Goal: Task Accomplishment & Management: Complete application form

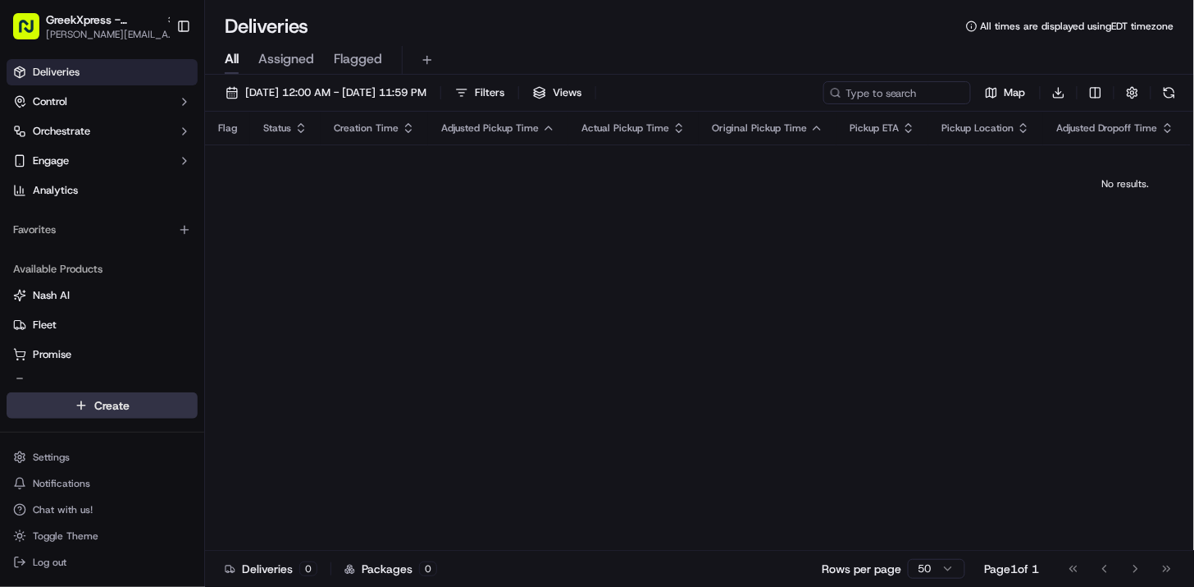
click at [113, 405] on html "GreekXpress - Staten Island [EMAIL_ADDRESS][DOMAIN_NAME] Toggle Sidebar Deliver…" at bounding box center [597, 293] width 1194 height 587
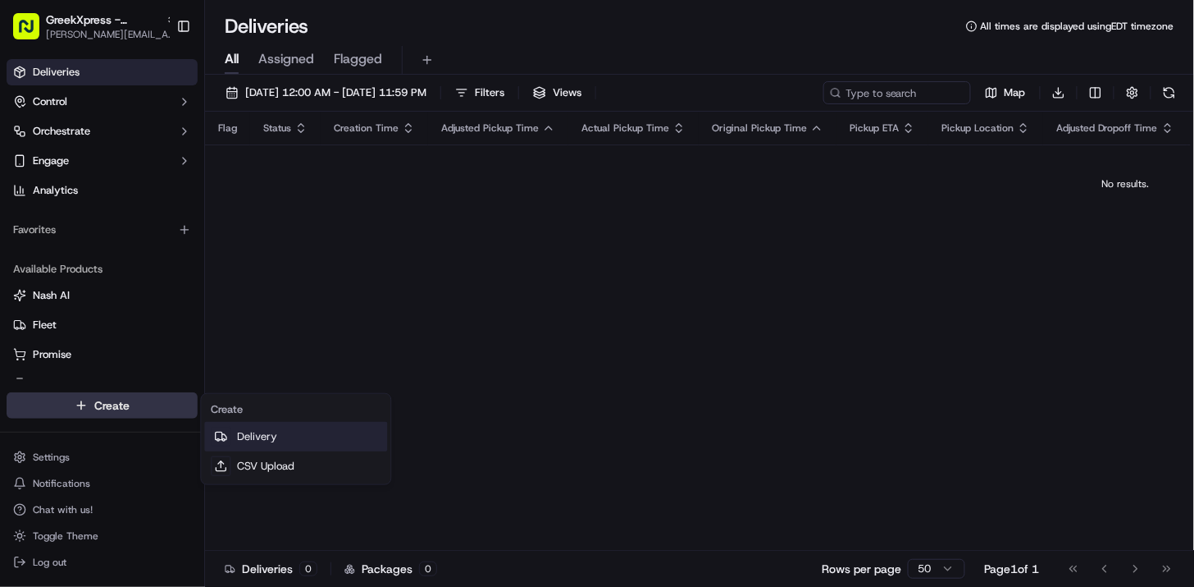
click at [240, 433] on link "Delivery" at bounding box center [295, 437] width 183 height 30
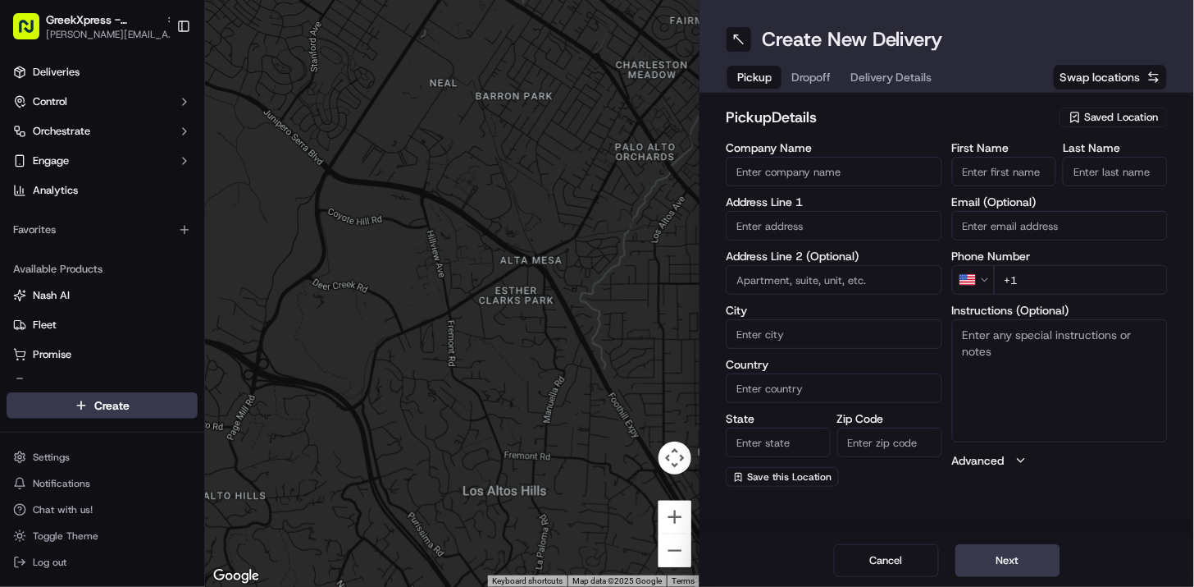
click at [807, 177] on input "Company Name" at bounding box center [834, 172] width 217 height 30
type input "Greek Xpress [GEOGRAPHIC_DATA]"
type input "[STREET_ADDRESS]"
type input "[GEOGRAPHIC_DATA]"
type input "Manager"
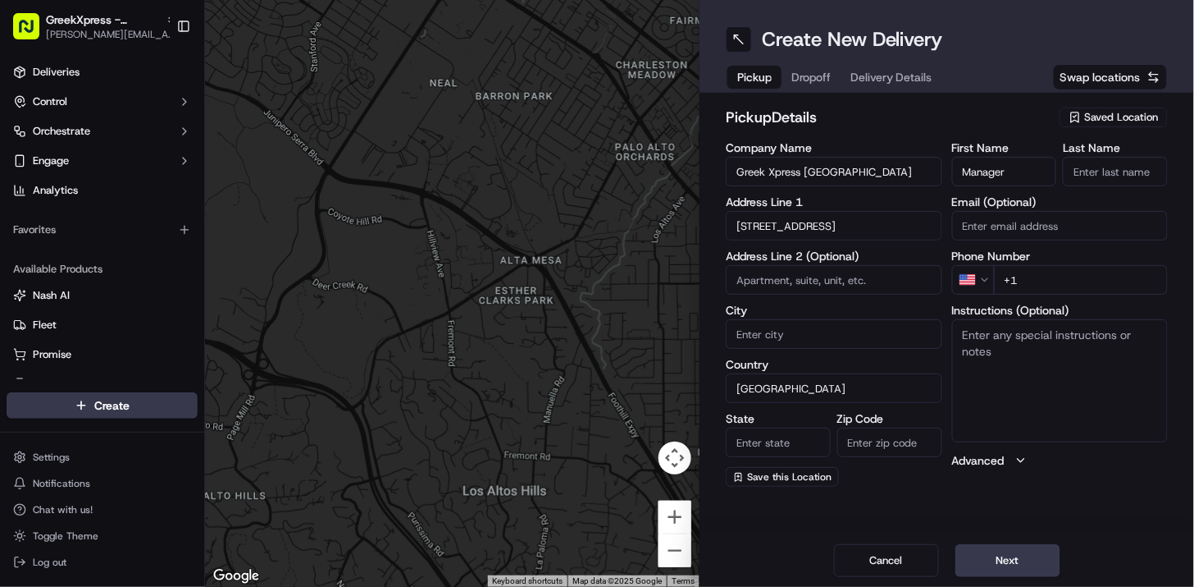
type input "Manager"
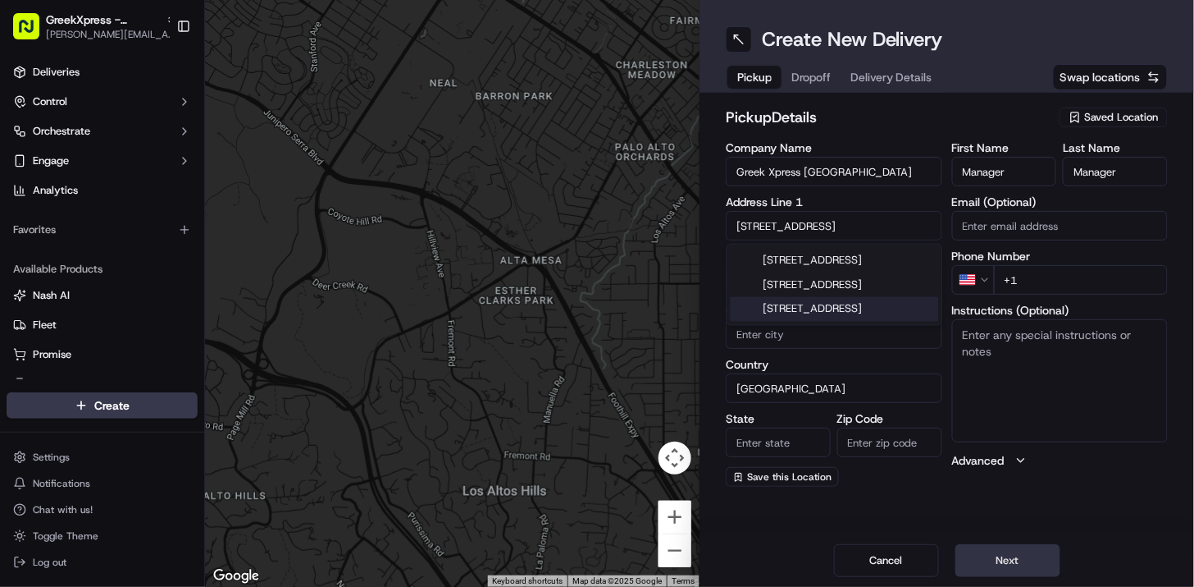
click at [1007, 559] on button "Next" at bounding box center [1008, 560] width 105 height 33
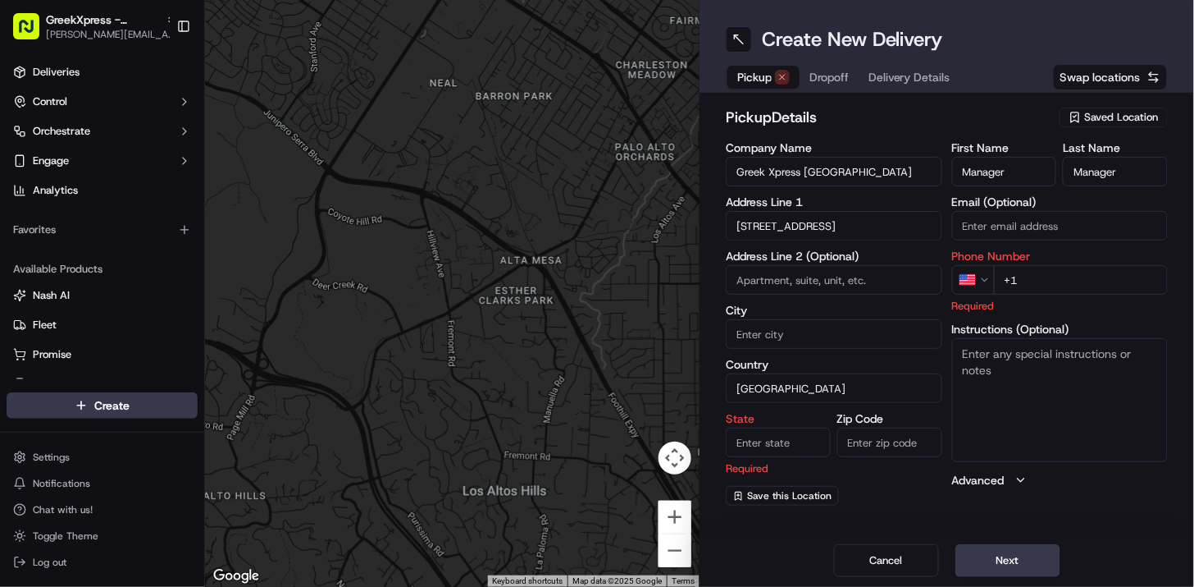
click at [1021, 281] on input "+1" at bounding box center [1081, 280] width 175 height 30
type input "[PHONE_NUMBER]"
type input "[GEOGRAPHIC_DATA]"
type input "NY"
type input "10306"
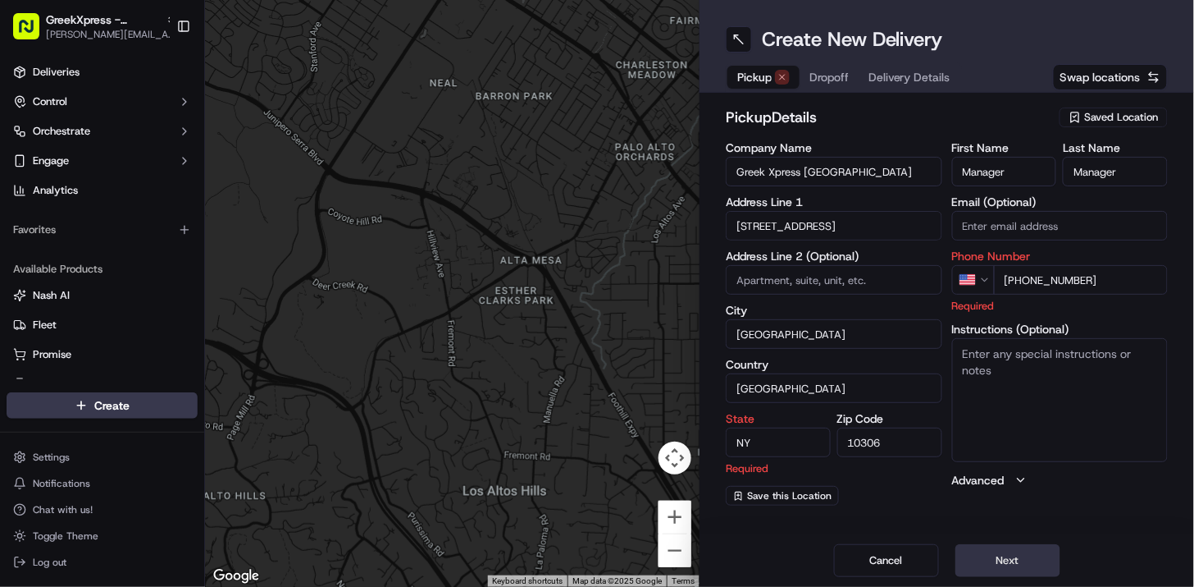
click at [1010, 559] on button "Next" at bounding box center [1008, 560] width 105 height 33
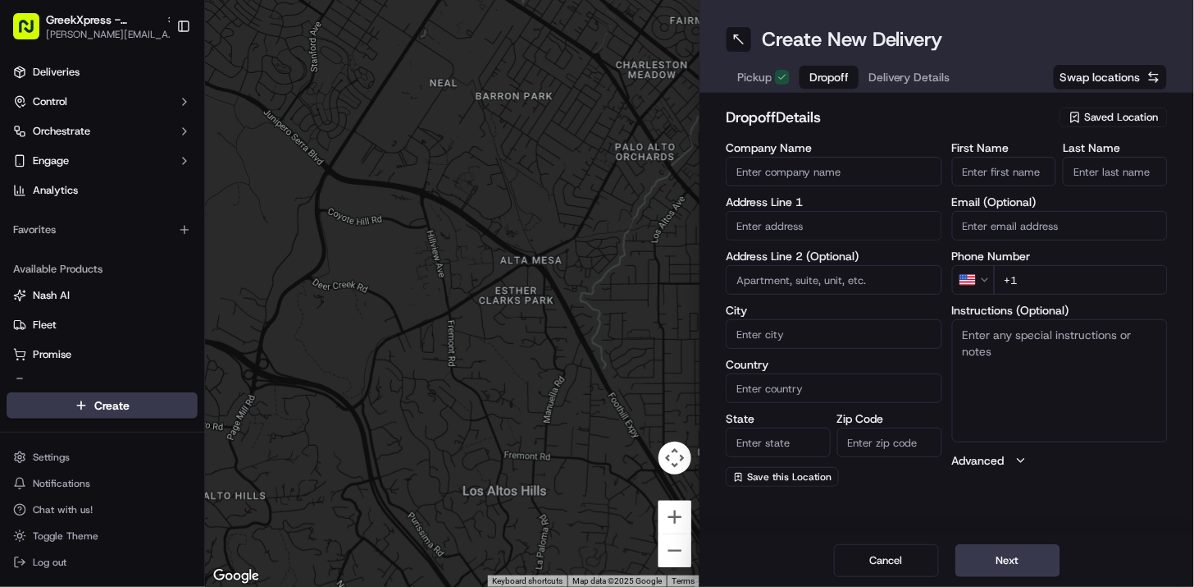
click at [788, 172] on input "Company Name" at bounding box center [834, 172] width 217 height 30
type input "T"
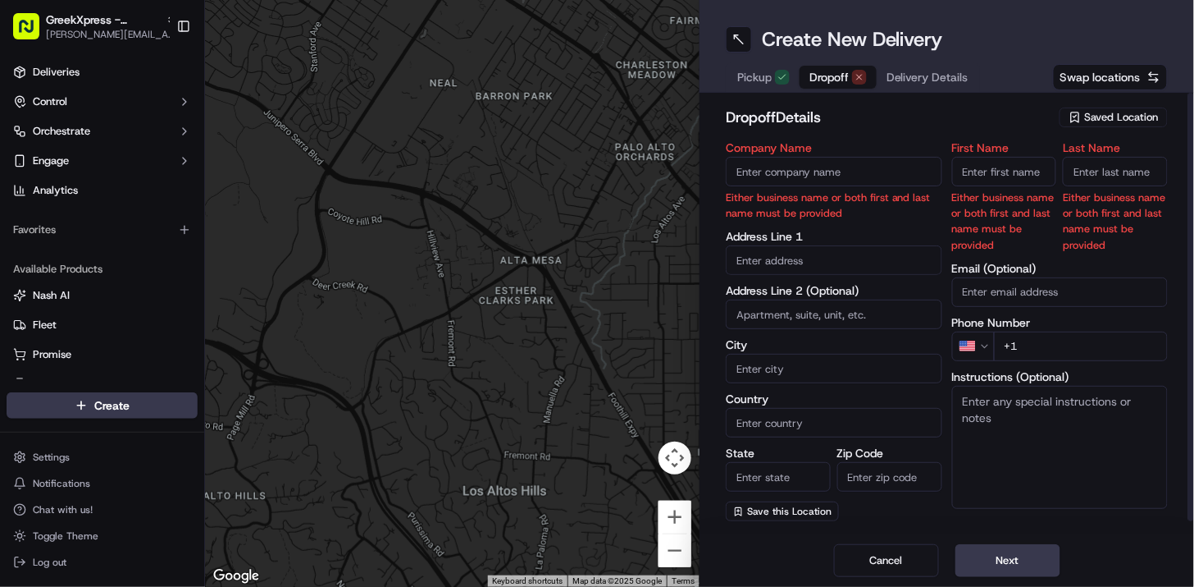
click at [970, 180] on input "First Name" at bounding box center [1004, 172] width 105 height 30
type input "[PERSON_NAME]"
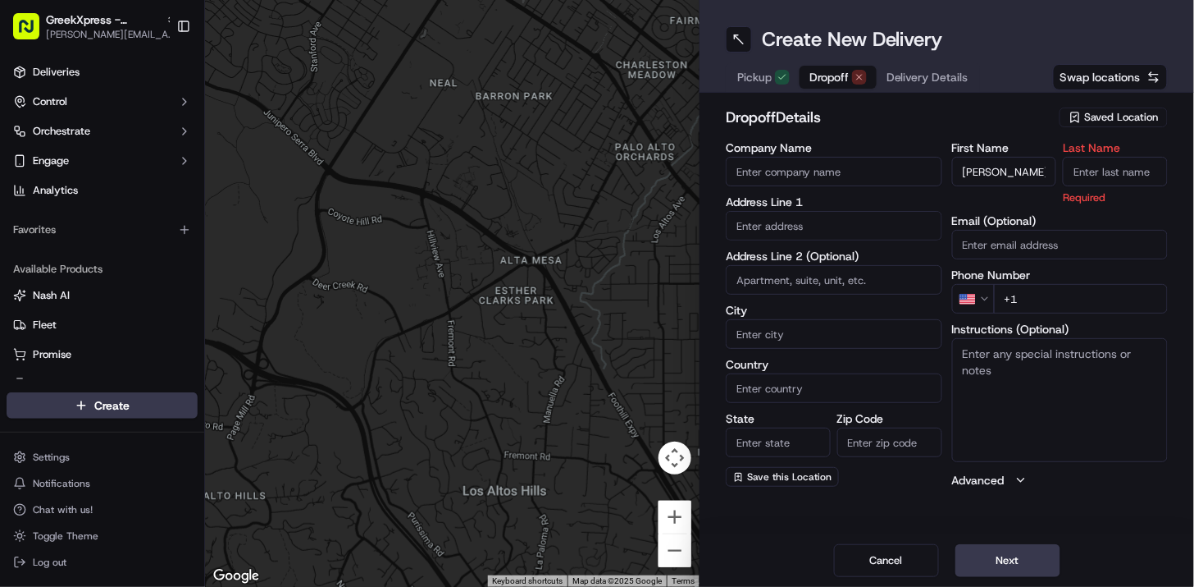
click at [1081, 176] on input "Last Name" at bounding box center [1115, 172] width 105 height 30
type input "E"
click at [827, 240] on div "Company Name Address Line 1 Address Line 2 (Optional) City Country State Zip Co…" at bounding box center [834, 315] width 217 height 346
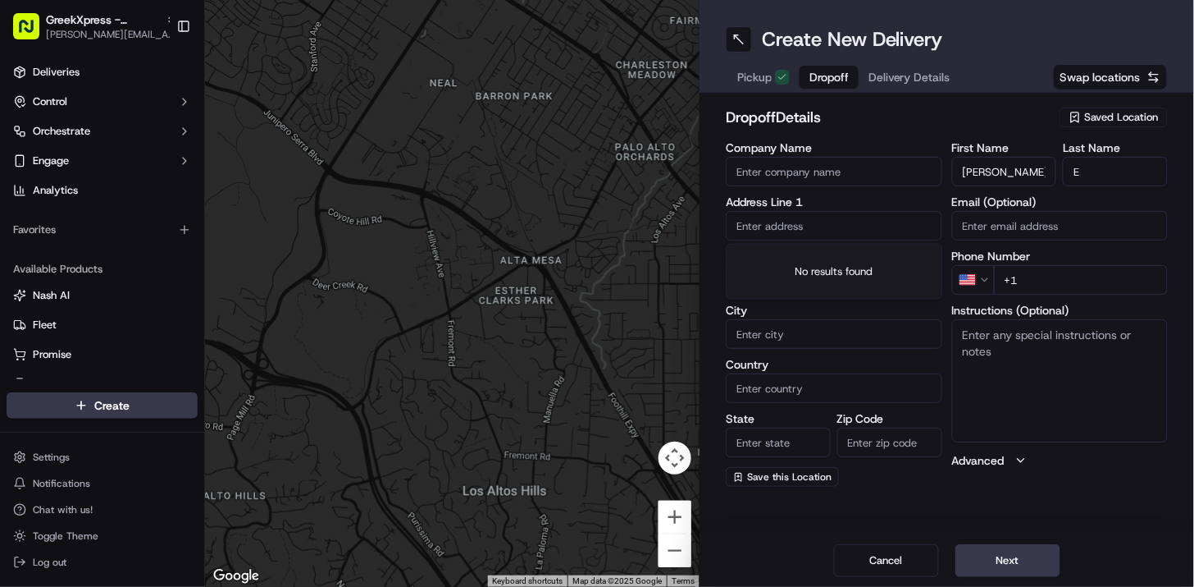
click at [807, 230] on input "text" at bounding box center [834, 226] width 217 height 30
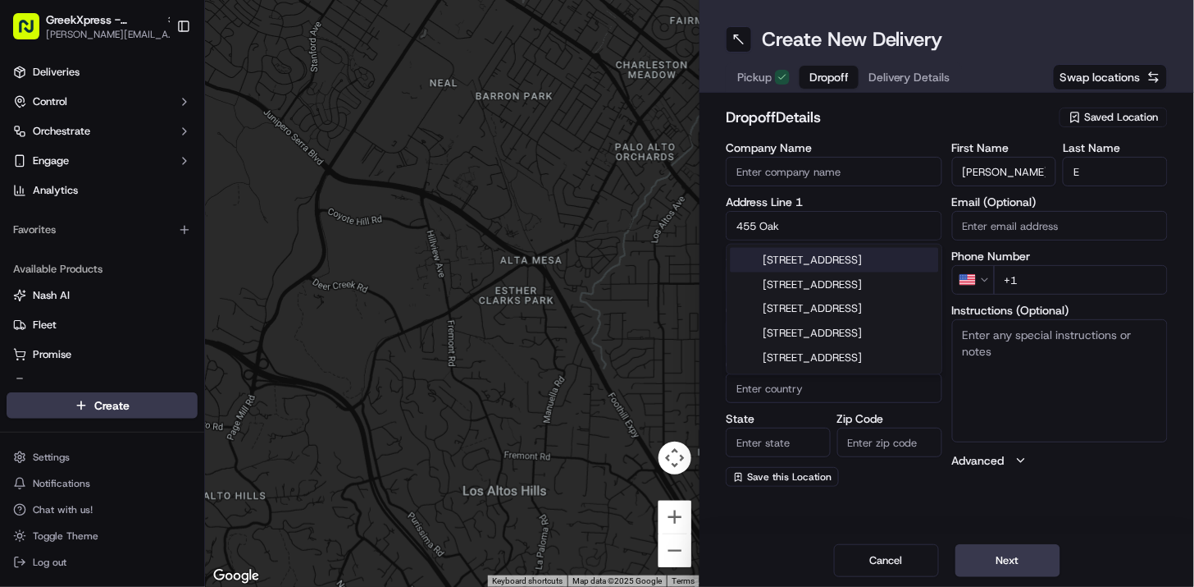
click at [792, 272] on div "[STREET_ADDRESS]" at bounding box center [835, 260] width 208 height 25
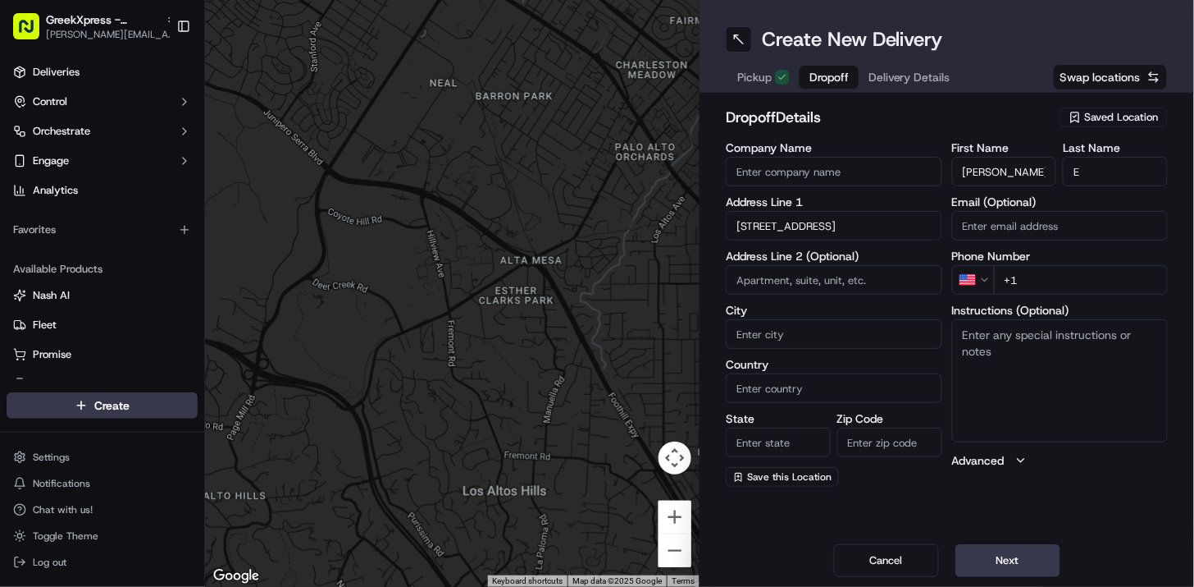
type input "[STREET_ADDRESS]"
type input "[GEOGRAPHIC_DATA]"
type input "NY"
type input "10310"
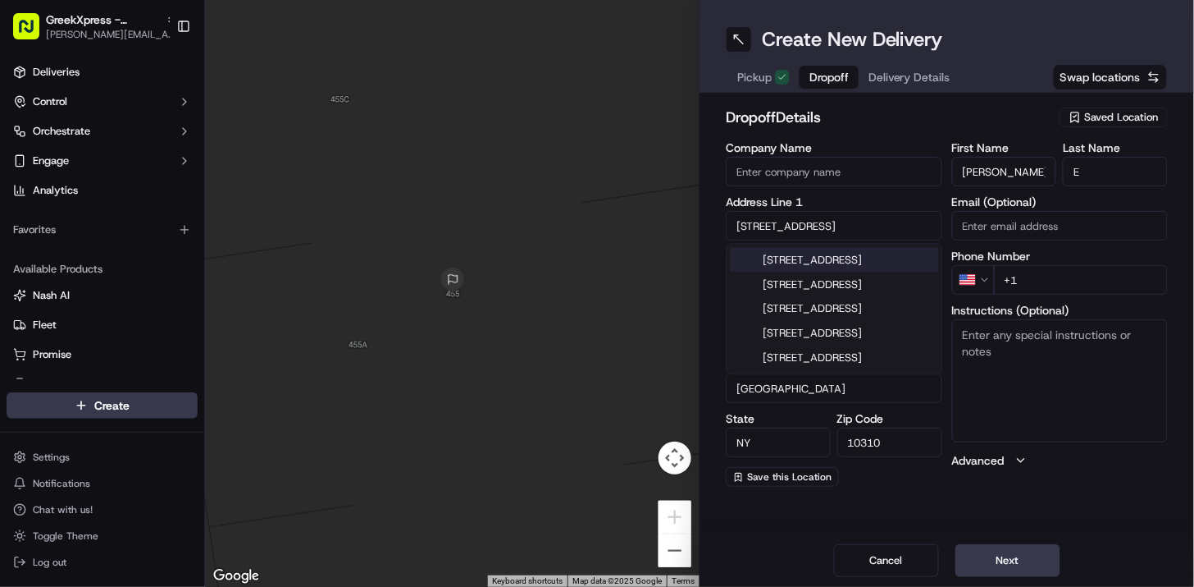
click at [800, 218] on input "[STREET_ADDRESS]" at bounding box center [834, 226] width 217 height 30
type input "[STREET_ADDRESS]"
click at [710, 276] on div "dropoff Details Saved Location Company Name Address Line [GEOGRAPHIC_DATA][STRE…" at bounding box center [947, 296] width 495 height 407
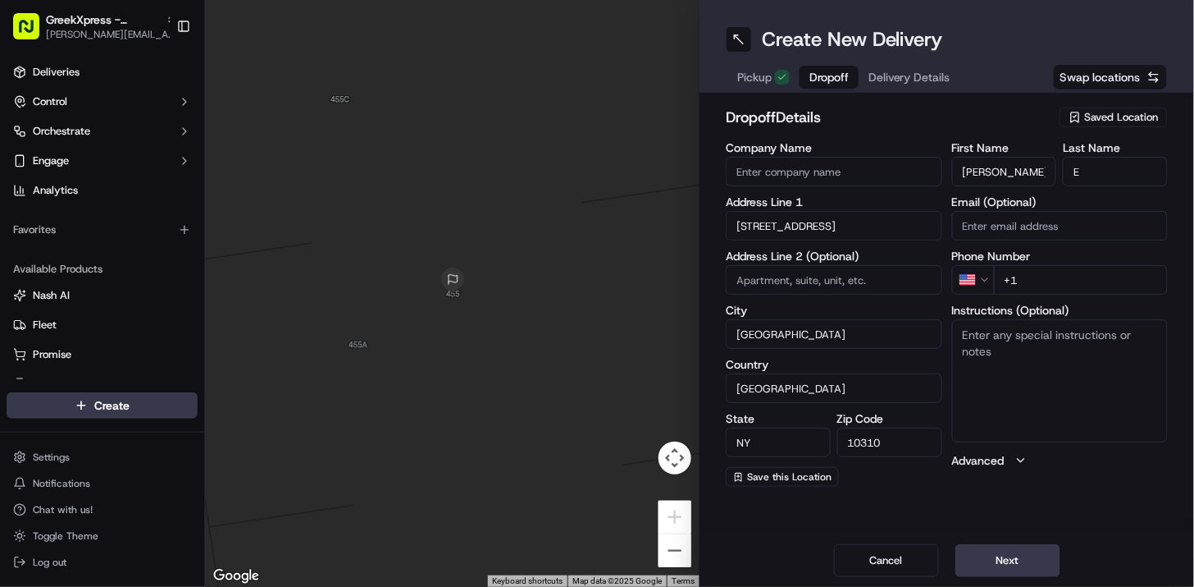
click at [1048, 276] on input "+1" at bounding box center [1081, 280] width 175 height 30
type input "[PHONE_NUMBER]"
click at [1052, 359] on textarea "Instructions (Optional)" at bounding box center [1060, 380] width 217 height 123
paste textarea "HAND DIRECTLY TO CUSTOMER"
type textarea "HAND DIRECTLY TO CUSTOMER"
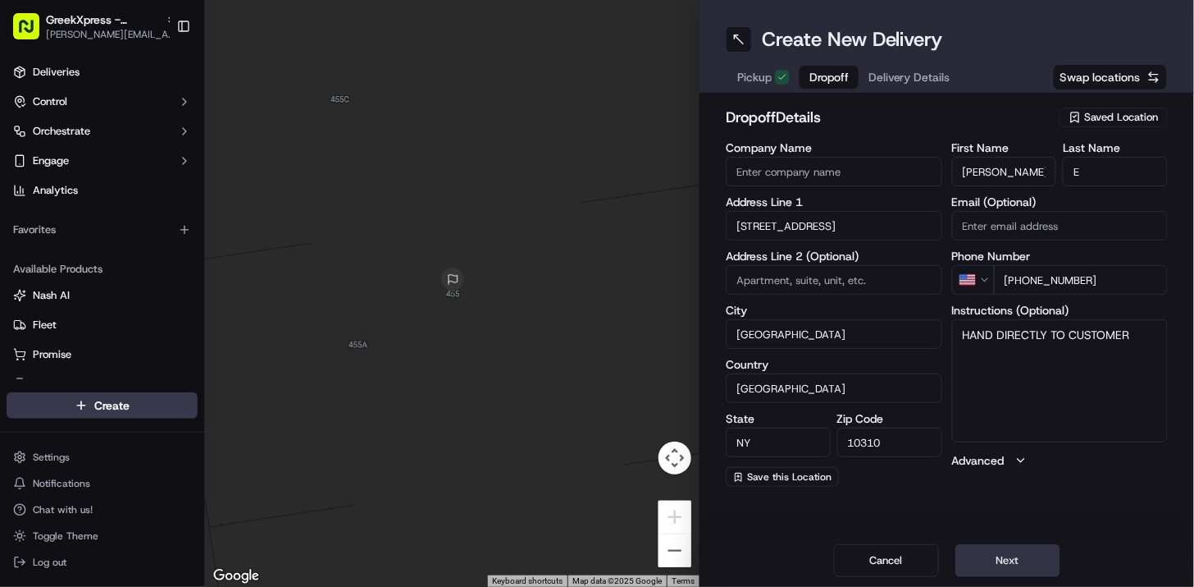
click at [1011, 556] on button "Next" at bounding box center [1008, 560] width 105 height 33
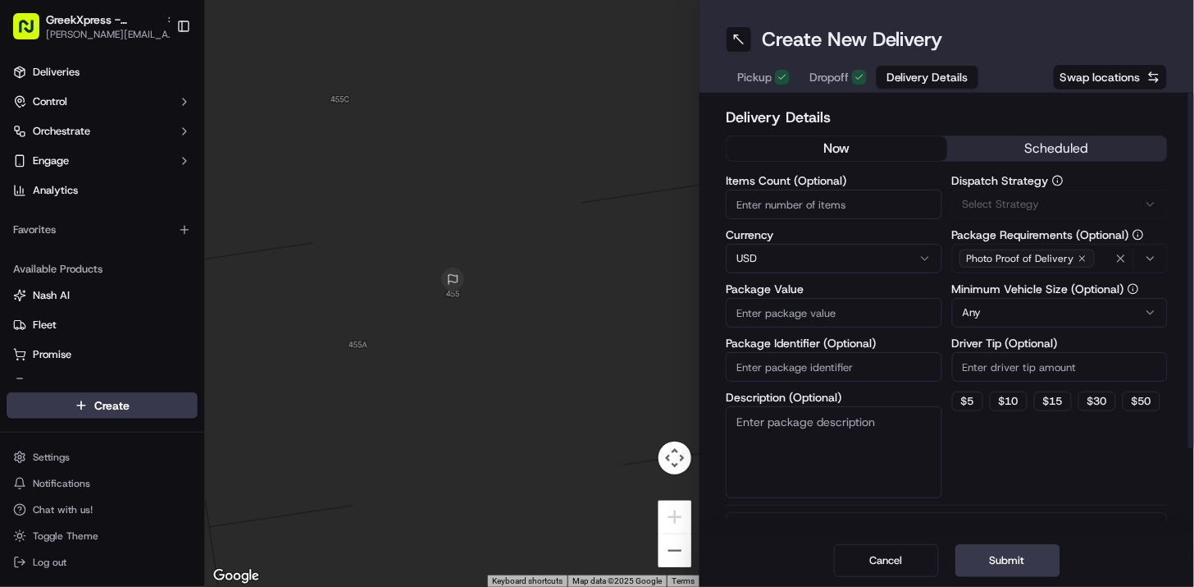
click at [775, 212] on input "Items Count (Optional)" at bounding box center [834, 205] width 217 height 30
click at [798, 310] on input "Package Value" at bounding box center [834, 313] width 217 height 30
type input "38.15"
click at [1017, 315] on html "GreekXpress - Staten Island [EMAIL_ADDRESS][DOMAIN_NAME] Toggle Sidebar Deliver…" at bounding box center [597, 293] width 1194 height 587
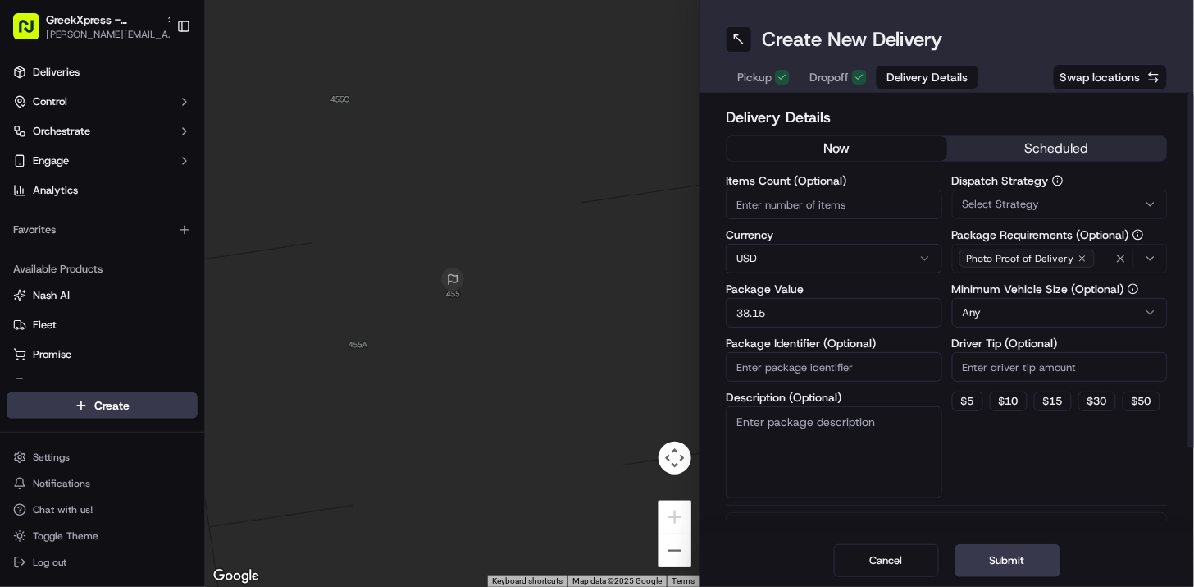
click at [1004, 373] on input "Driver Tip (Optional)" at bounding box center [1060, 367] width 217 height 30
click at [1004, 459] on div "Dispatch Strategy Select Strategy Package Requirements (Optional) Photo Proof o…" at bounding box center [1060, 336] width 217 height 323
click at [998, 363] on input "4.00" at bounding box center [1060, 367] width 217 height 30
type input "4"
type input "4.00"
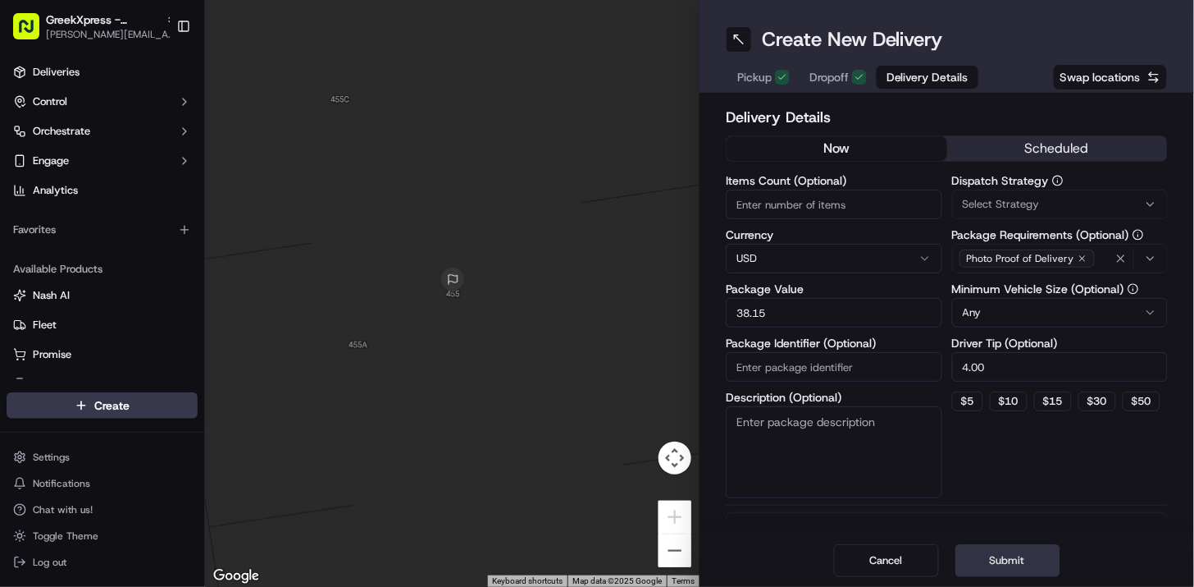
click at [1007, 550] on button "Submit" at bounding box center [1008, 560] width 105 height 33
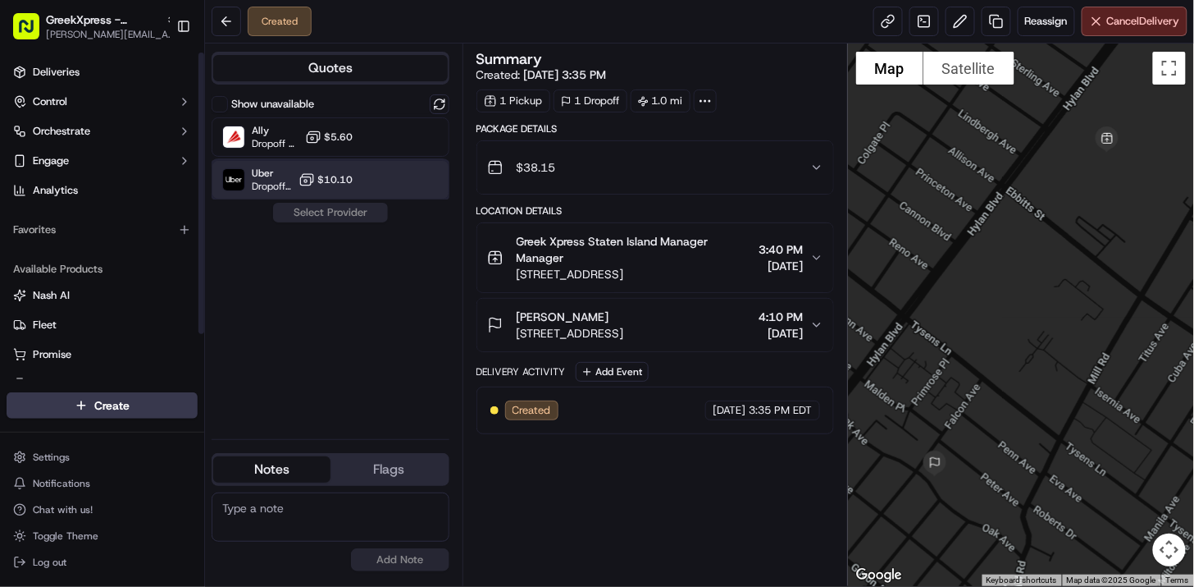
click at [235, 179] on img at bounding box center [233, 179] width 21 height 21
click at [312, 214] on button "Assign Provider" at bounding box center [330, 213] width 116 height 20
